Goal: Task Accomplishment & Management: Manage account settings

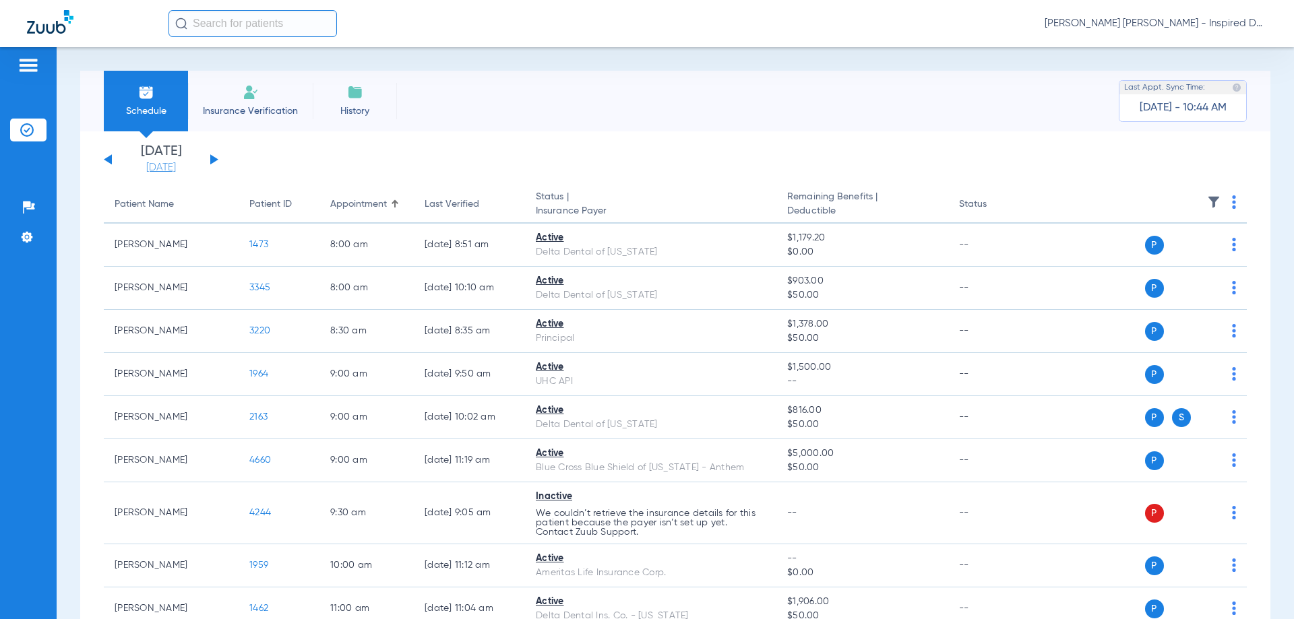
click at [175, 166] on link "[DATE]" at bounding box center [161, 167] width 81 height 13
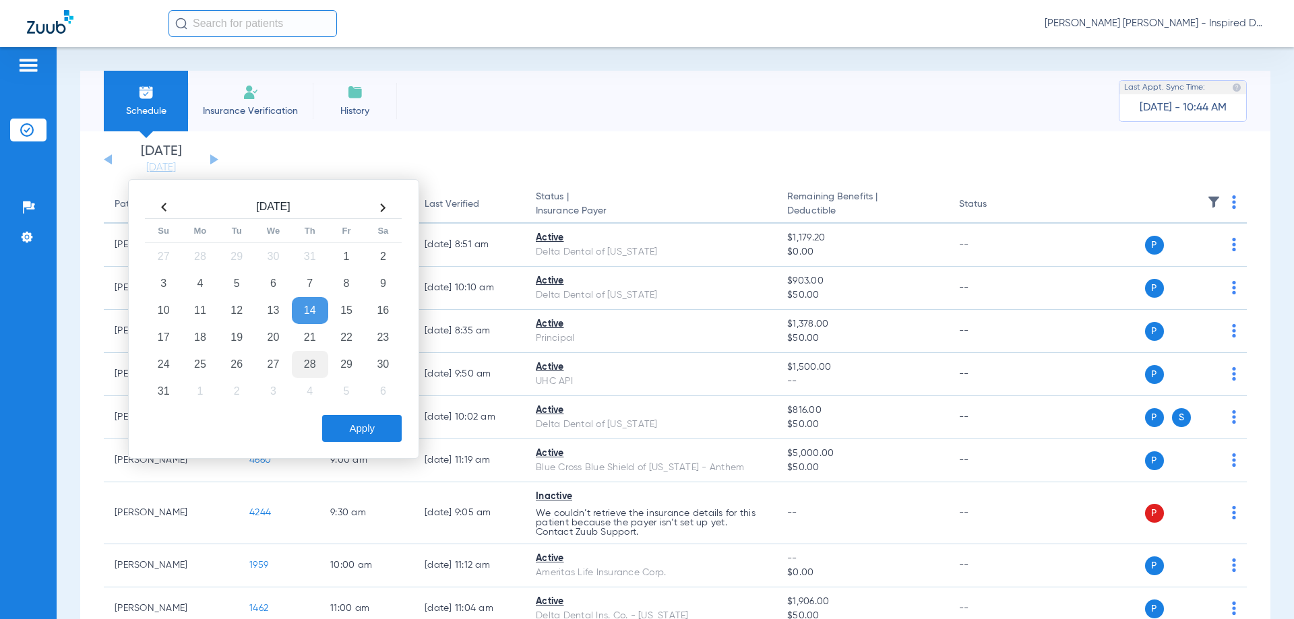
click at [324, 364] on td "28" at bounding box center [310, 364] width 36 height 27
click at [361, 429] on button "Apply" at bounding box center [362, 428] width 80 height 27
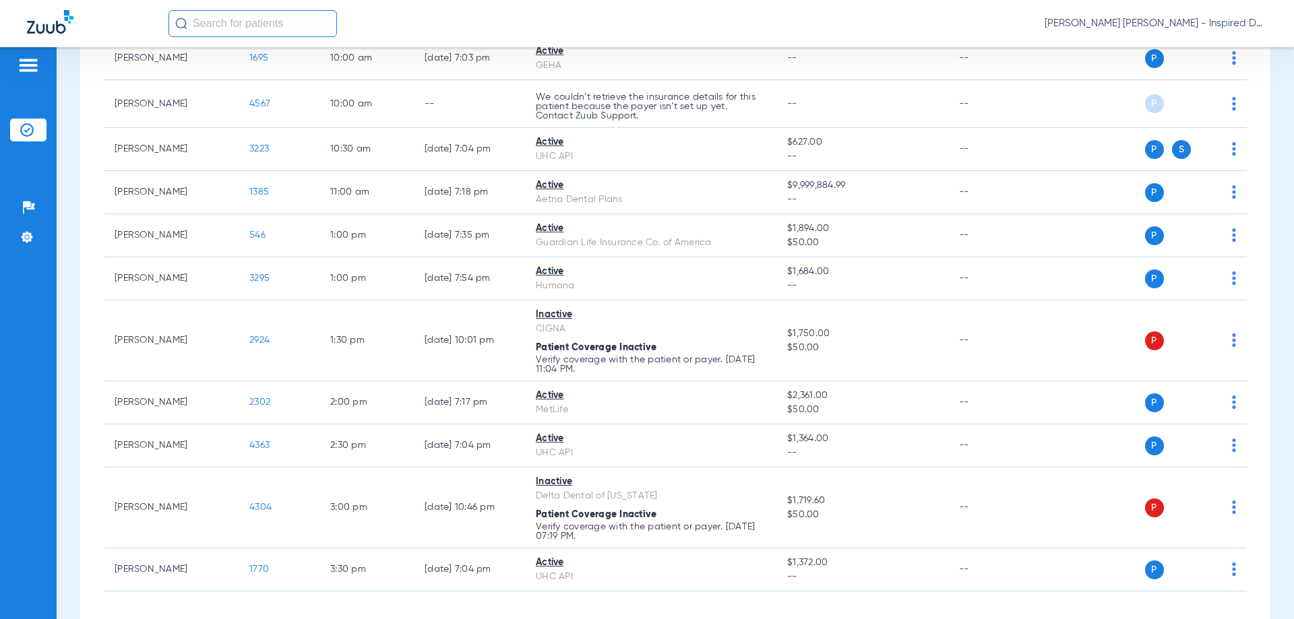
scroll to position [590, 0]
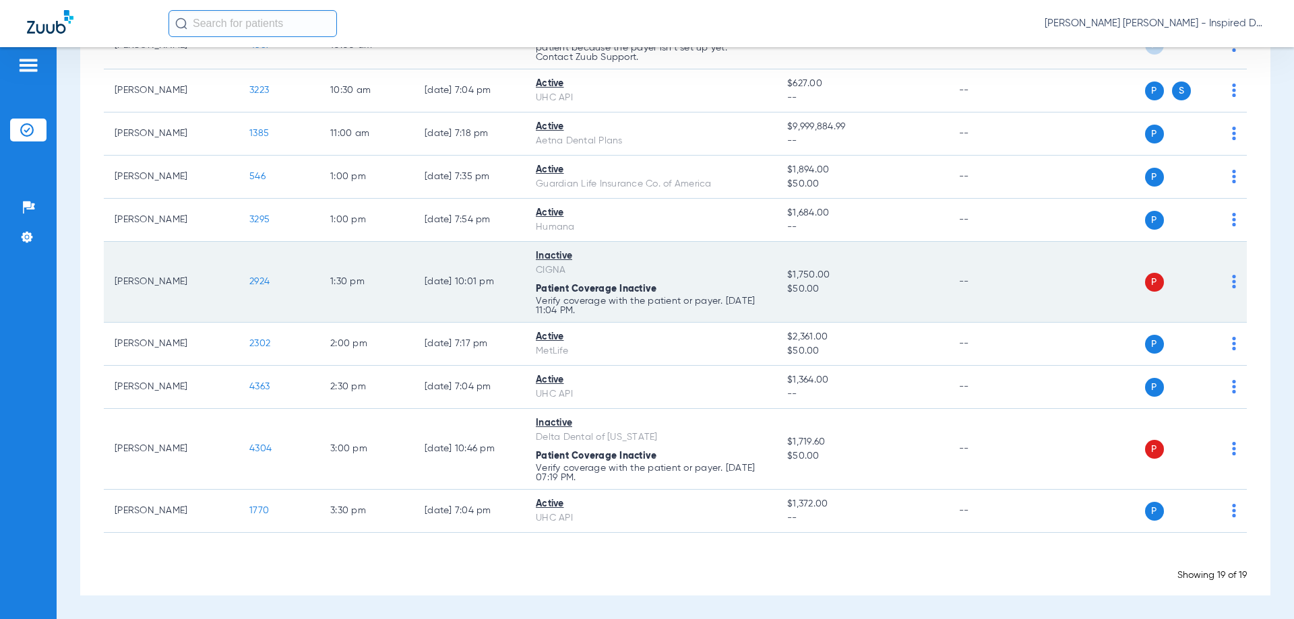
click at [257, 281] on span "2924" at bounding box center [259, 281] width 20 height 9
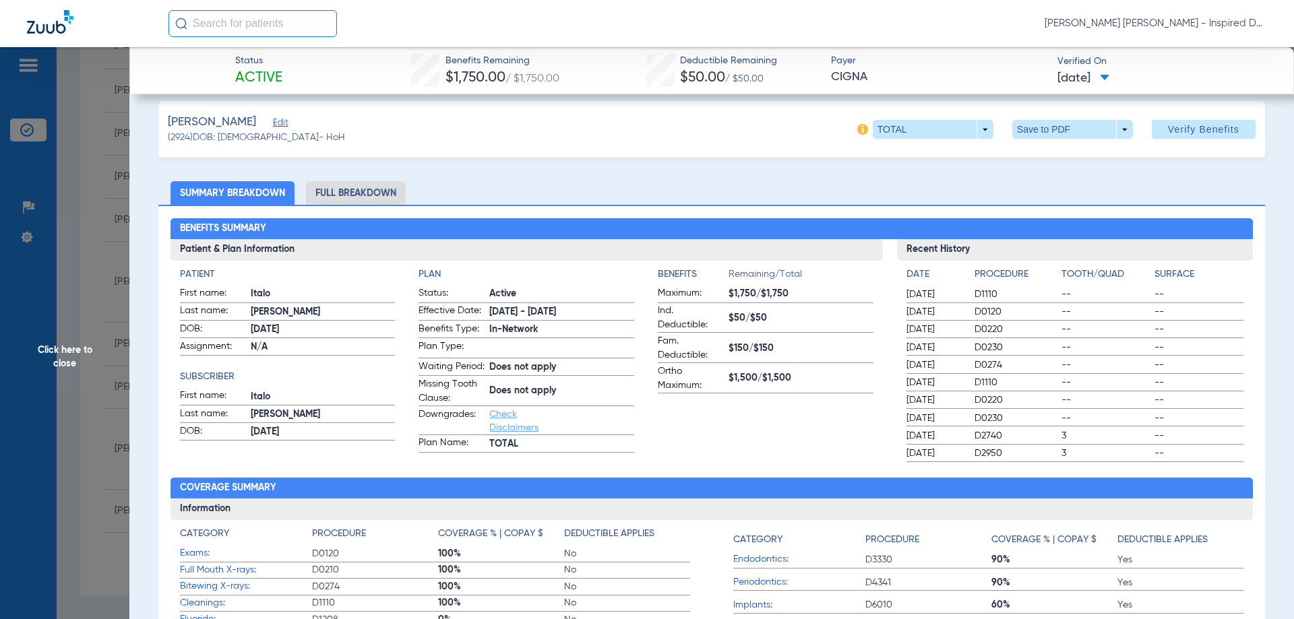
scroll to position [113, 0]
click at [273, 120] on span "Edit" at bounding box center [279, 123] width 12 height 13
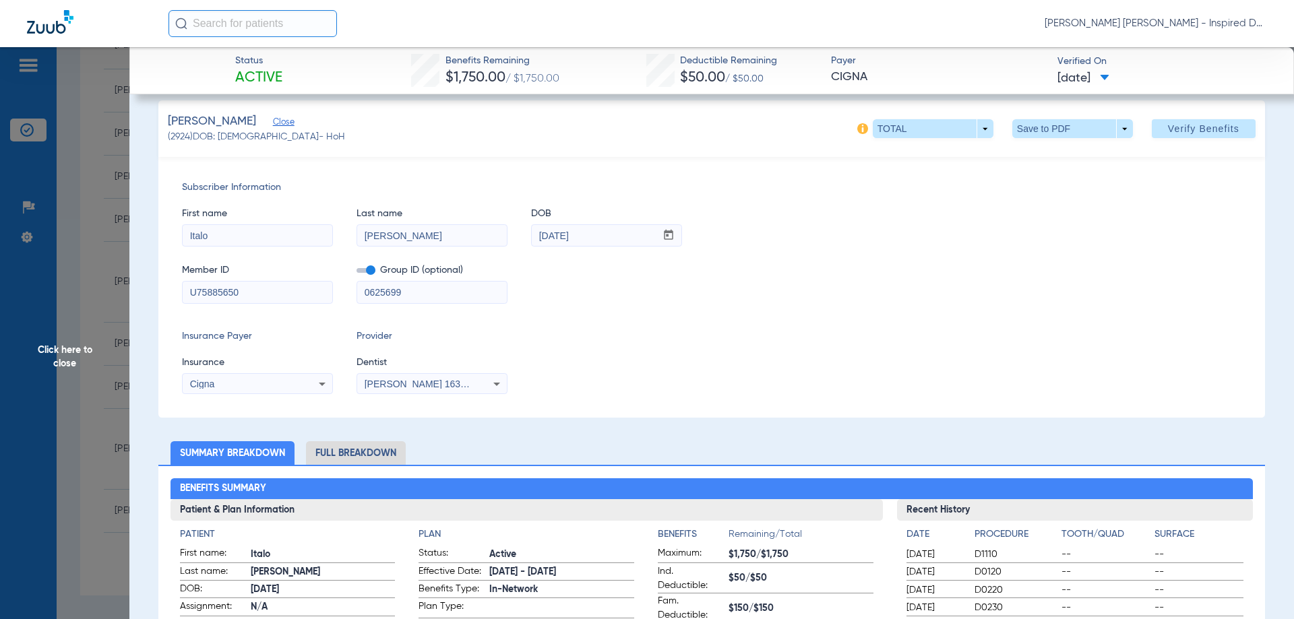
drag, startPoint x: 279, startPoint y: 296, endPoint x: 85, endPoint y: 261, distance: 197.2
click at [104, 582] on app-side-panel-drawer "Click here to close Status Active Benefits Remaining $1,750.00 / $1,750.00 Dedu…" at bounding box center [104, 582] width 0 height 0
click at [266, 299] on input "U75885650" at bounding box center [258, 293] width 150 height 22
drag, startPoint x: 243, startPoint y: 288, endPoint x: 177, endPoint y: 301, distance: 67.9
click at [177, 301] on div "Subscriber Information First name Italo Last name [PERSON_NAME] mm / dd / yyyy …" at bounding box center [711, 287] width 1107 height 261
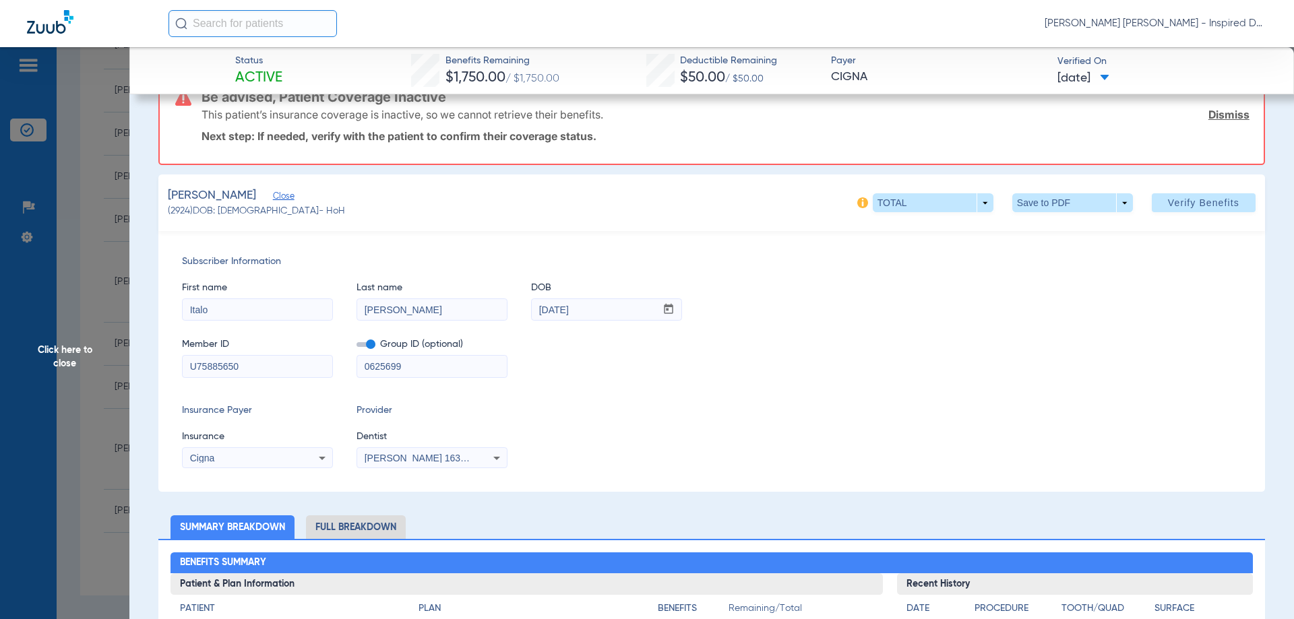
scroll to position [0, 0]
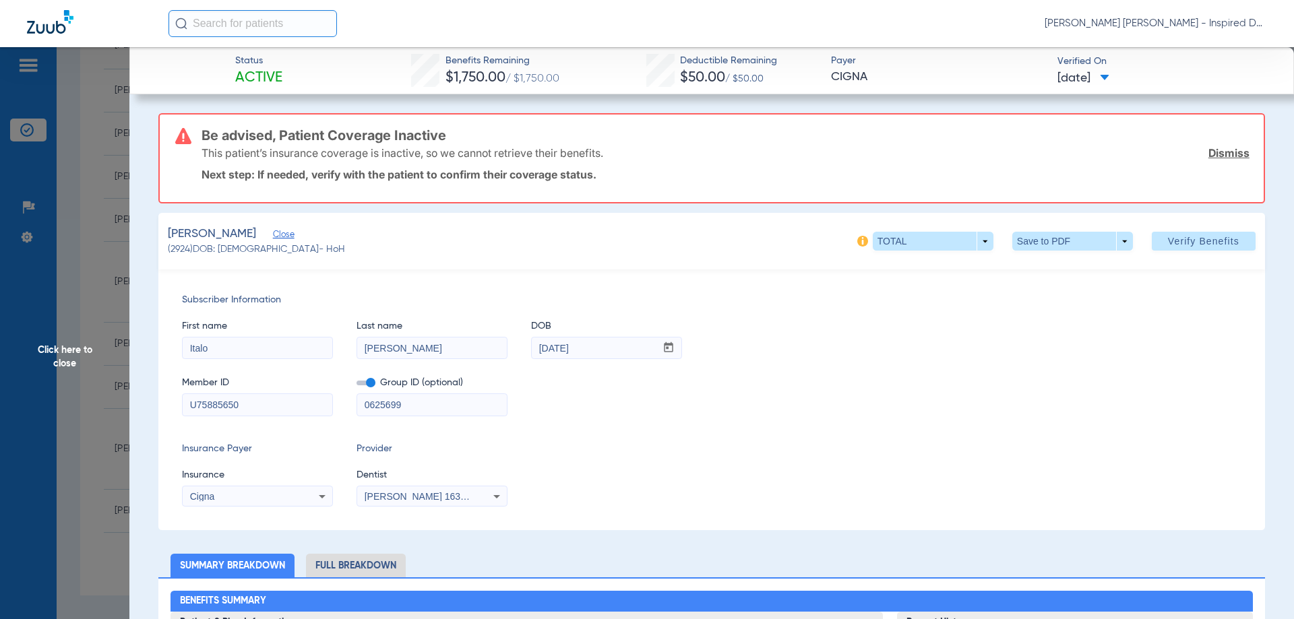
click at [61, 257] on span "Click here to close" at bounding box center [64, 356] width 129 height 619
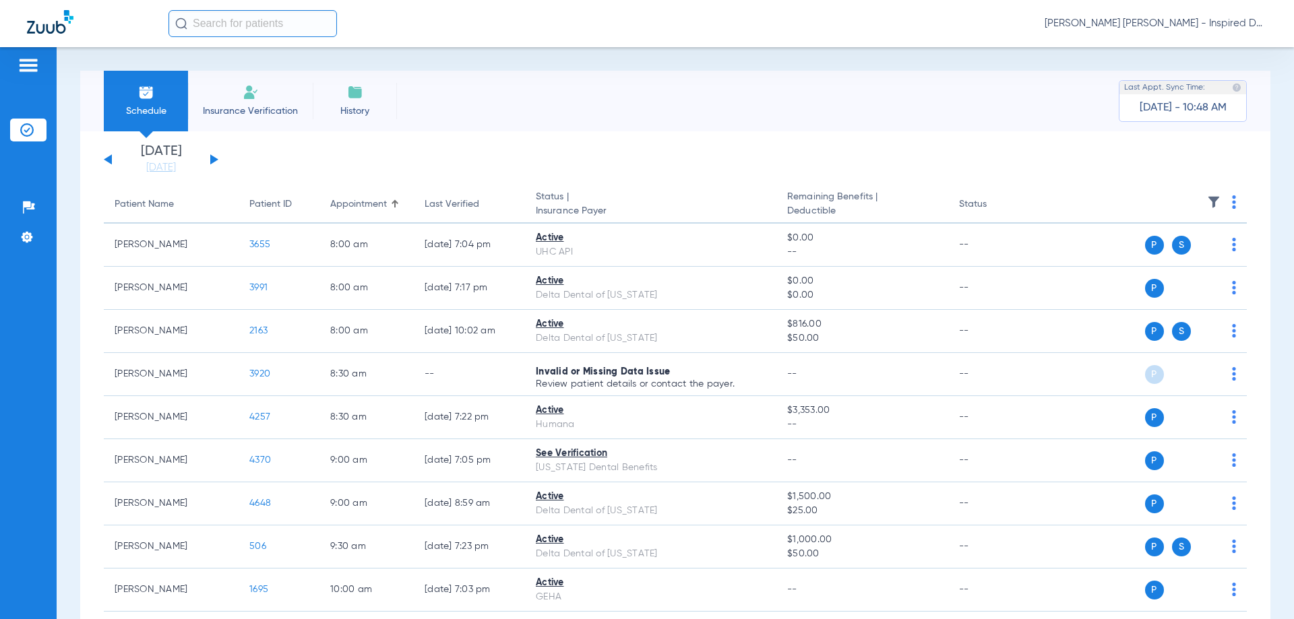
click at [109, 157] on button at bounding box center [108, 159] width 8 height 10
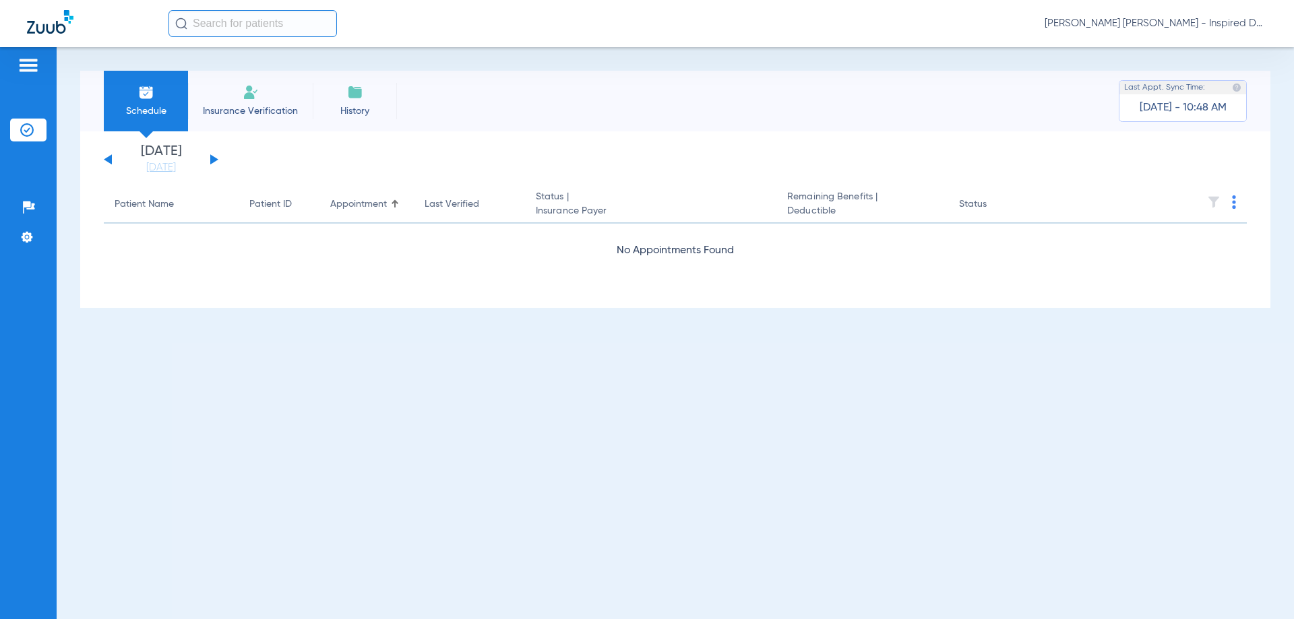
click at [109, 157] on button at bounding box center [108, 159] width 8 height 10
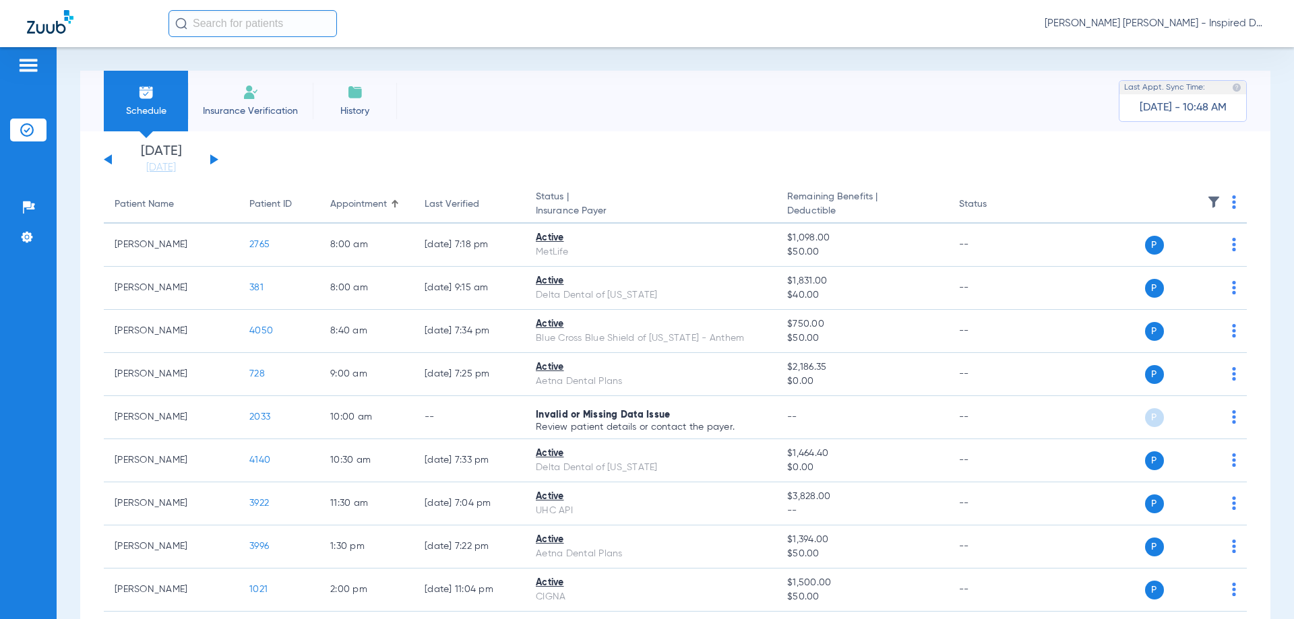
click at [114, 162] on div "[DATE] [DATE] [DATE] [DATE] [DATE] [DATE] [DATE] [DATE] [DATE] [DATE] [DATE] [D…" at bounding box center [161, 160] width 115 height 30
click at [107, 159] on button at bounding box center [108, 159] width 8 height 10
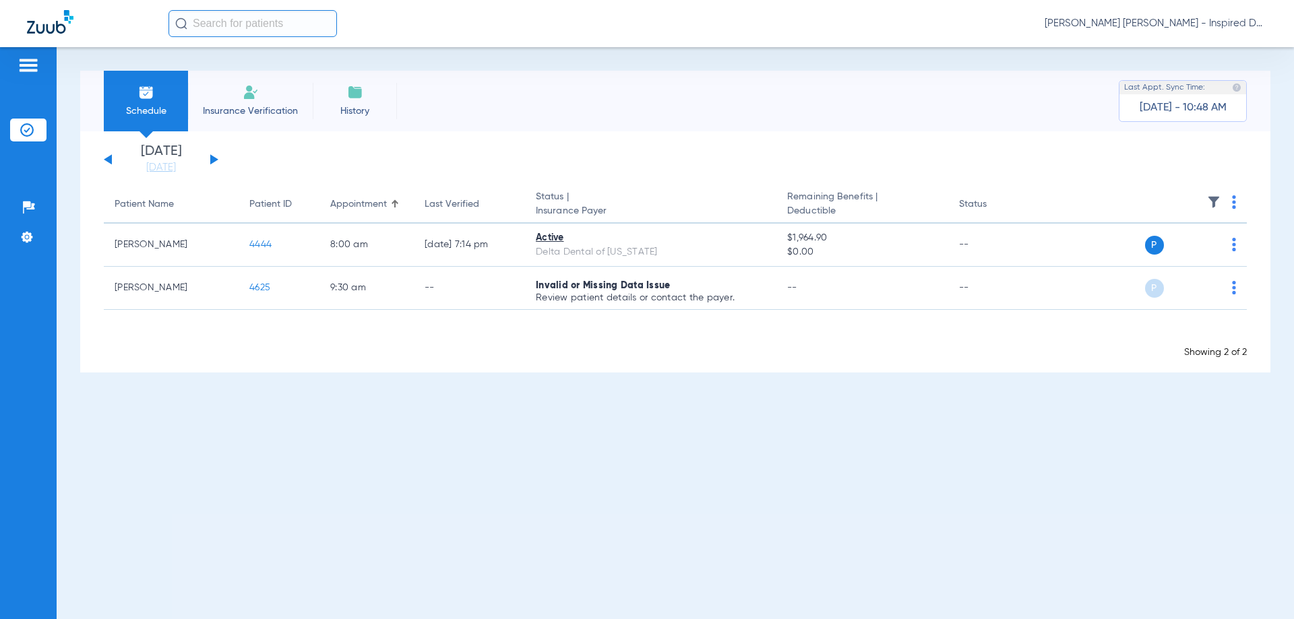
click at [107, 159] on button at bounding box center [108, 159] width 8 height 10
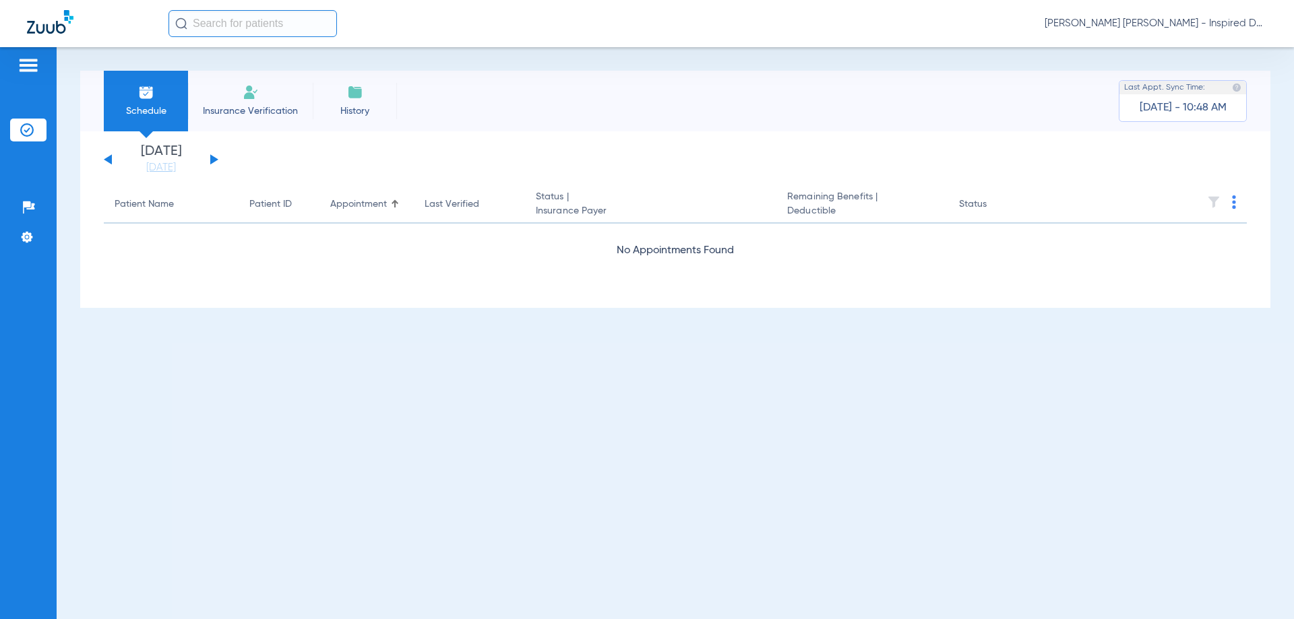
click at [107, 159] on button at bounding box center [108, 159] width 8 height 10
